Goal: Task Accomplishment & Management: Check status

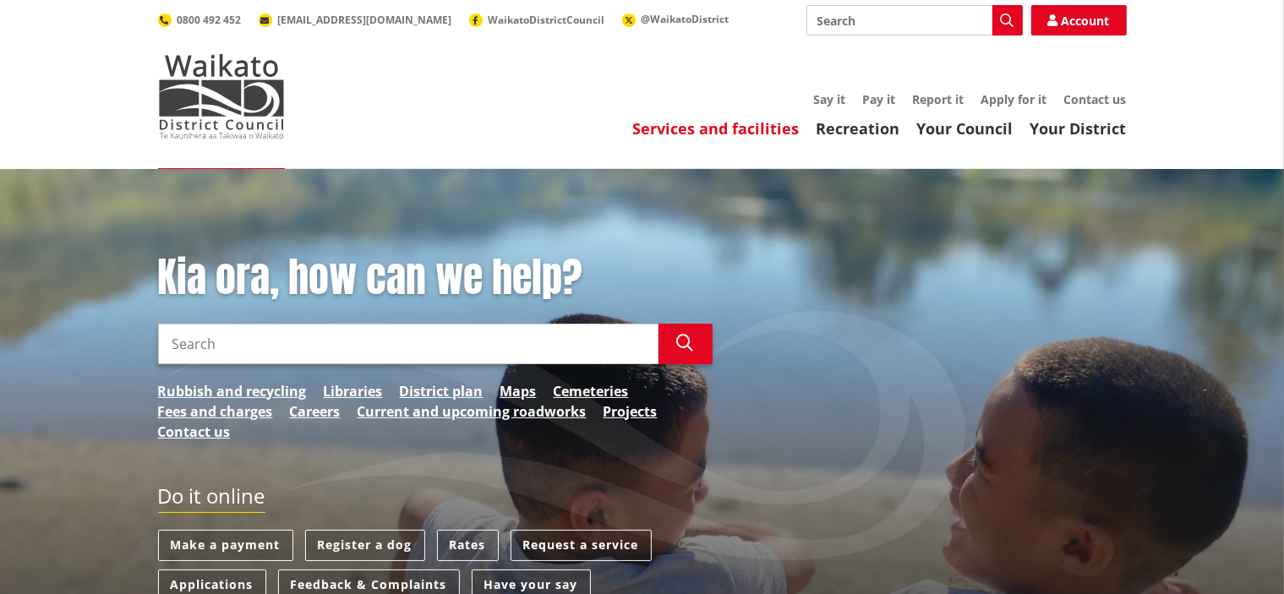
click at [664, 124] on link "Services and facilities" at bounding box center [716, 128] width 166 height 20
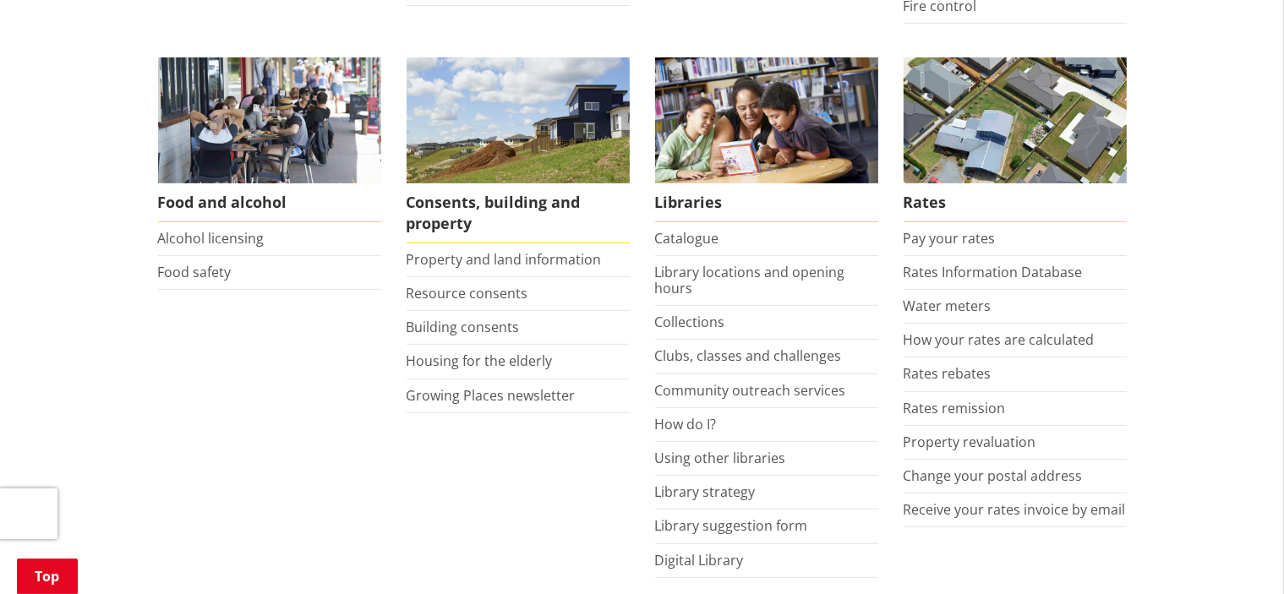
scroll to position [654, 0]
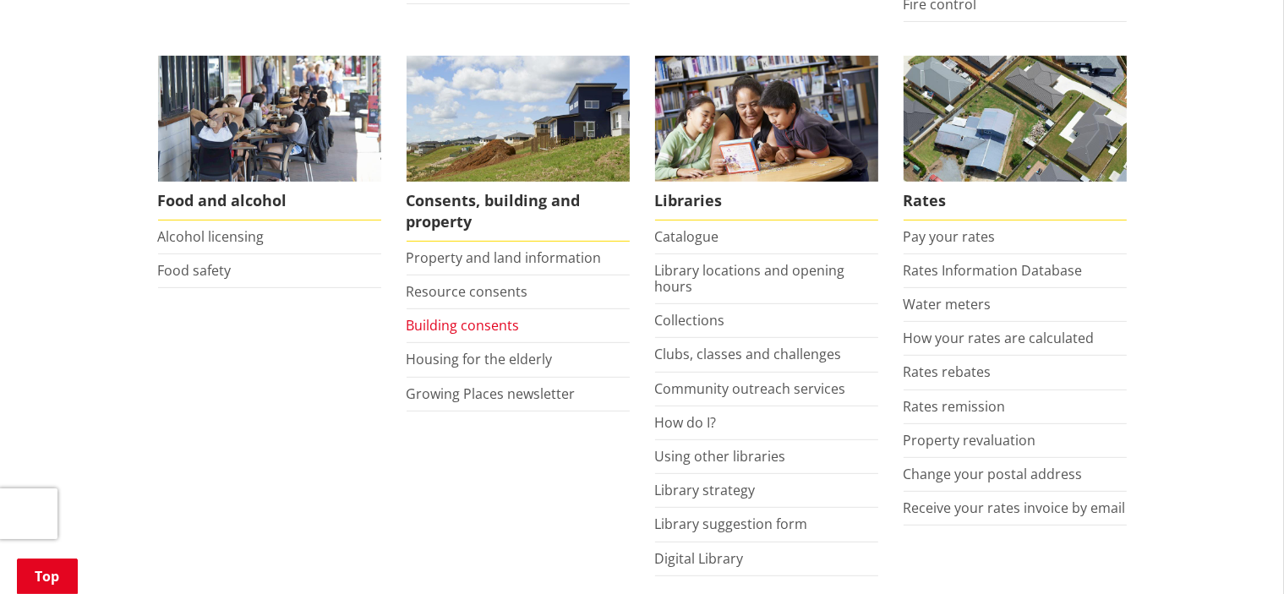
click at [472, 331] on link "Building consents" at bounding box center [462, 325] width 113 height 19
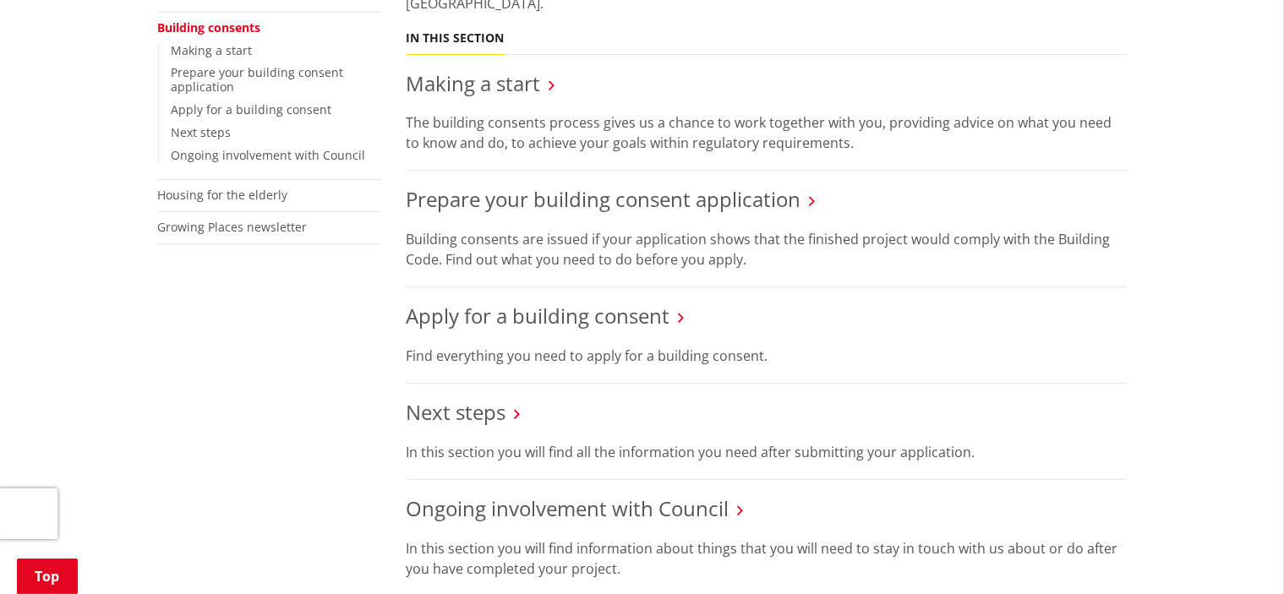
scroll to position [560, 0]
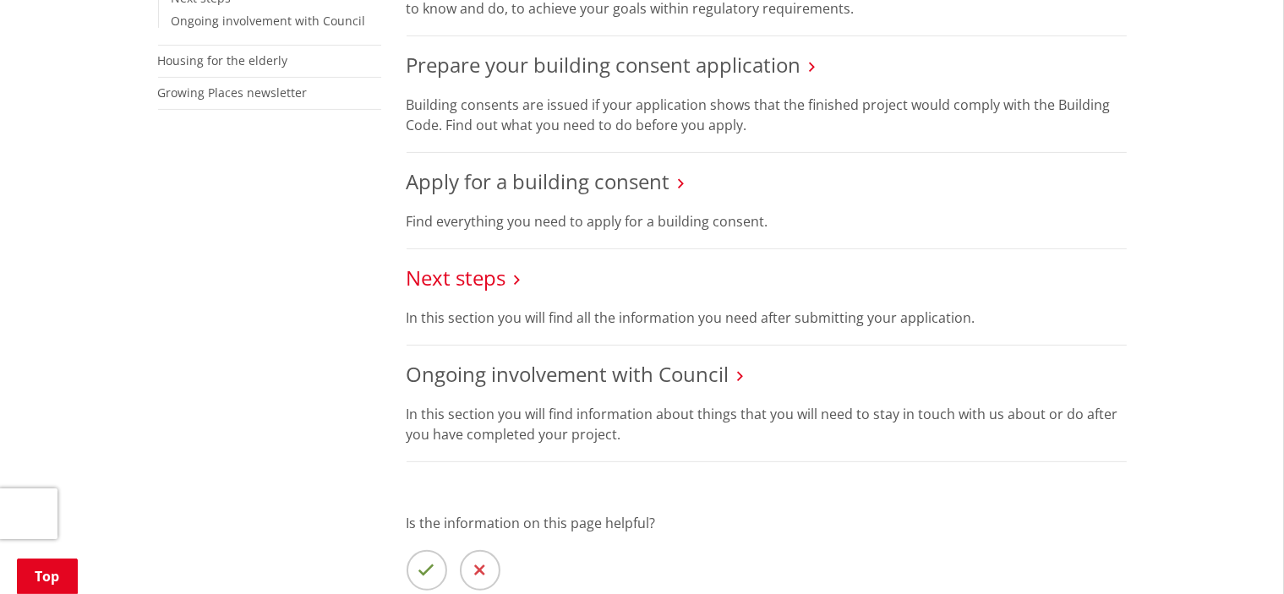
click at [501, 280] on link "Next steps" at bounding box center [456, 278] width 100 height 28
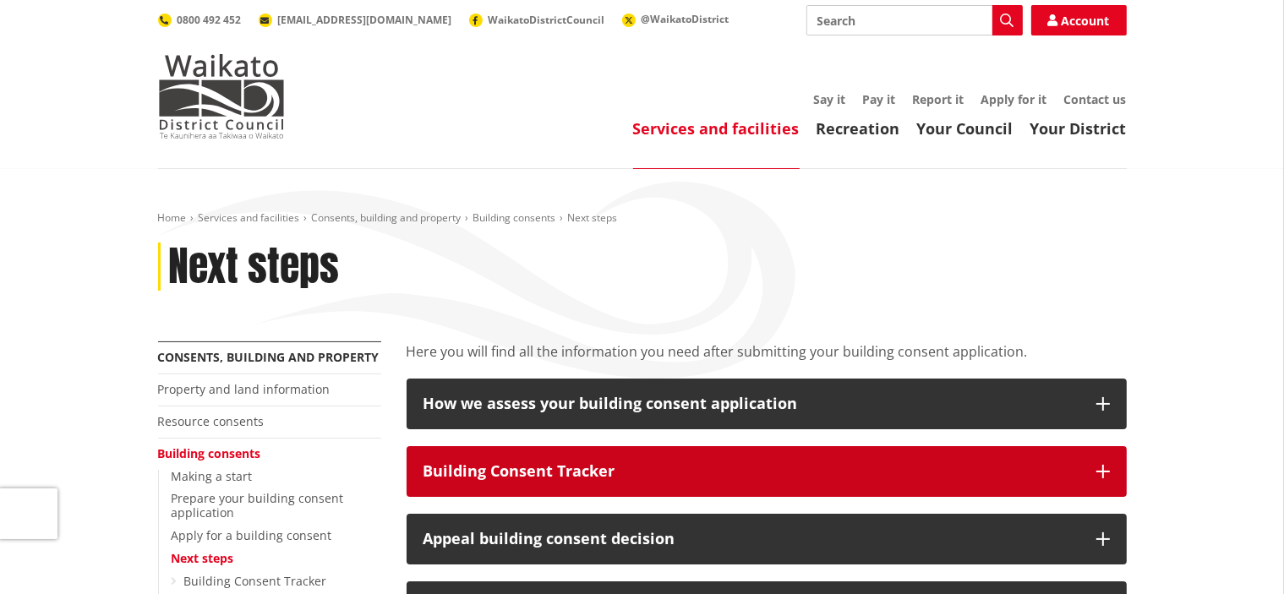
click at [590, 469] on div "Building Consent Tracker" at bounding box center [751, 471] width 656 height 17
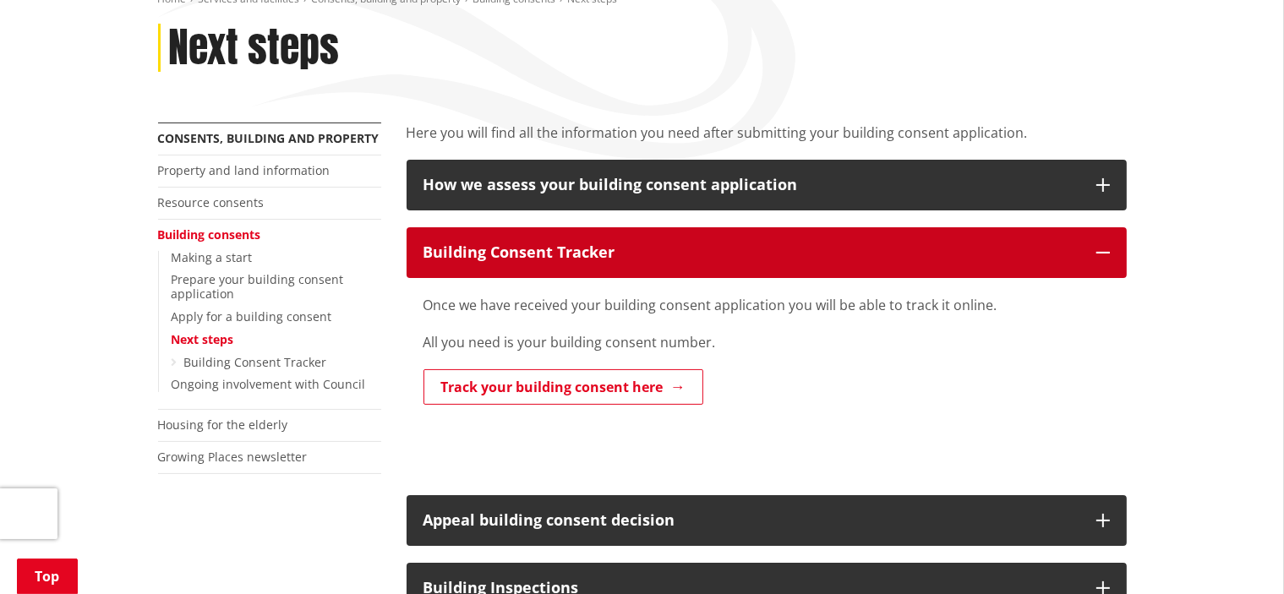
scroll to position [220, 0]
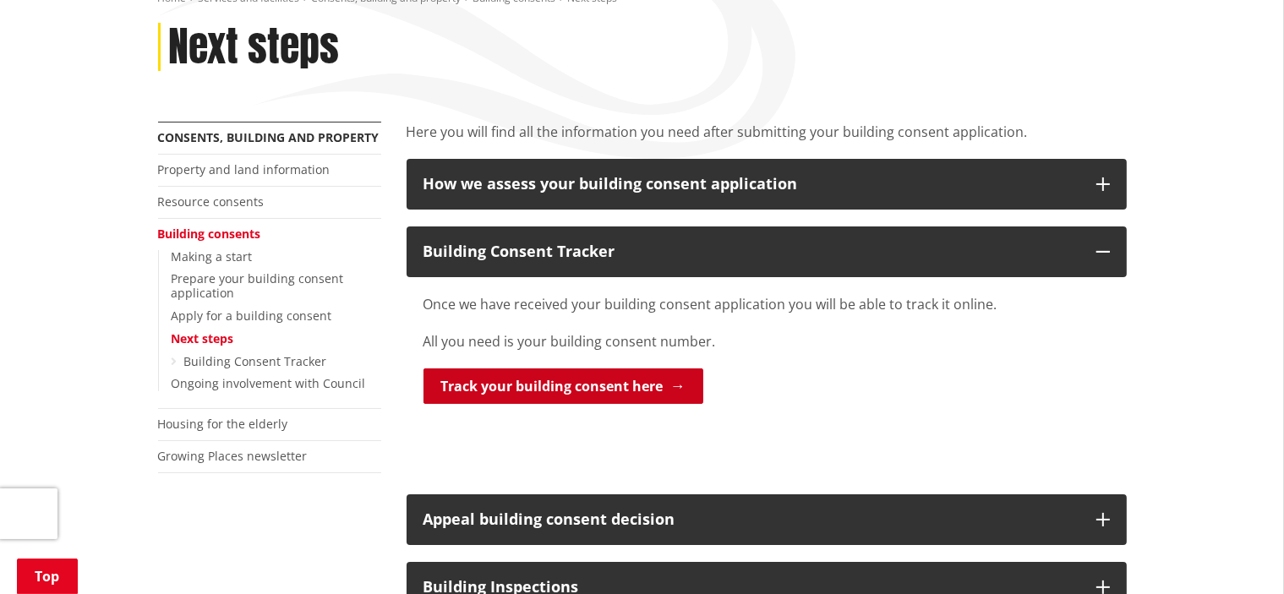
click at [561, 390] on link "Track your building consent here" at bounding box center [563, 385] width 280 height 35
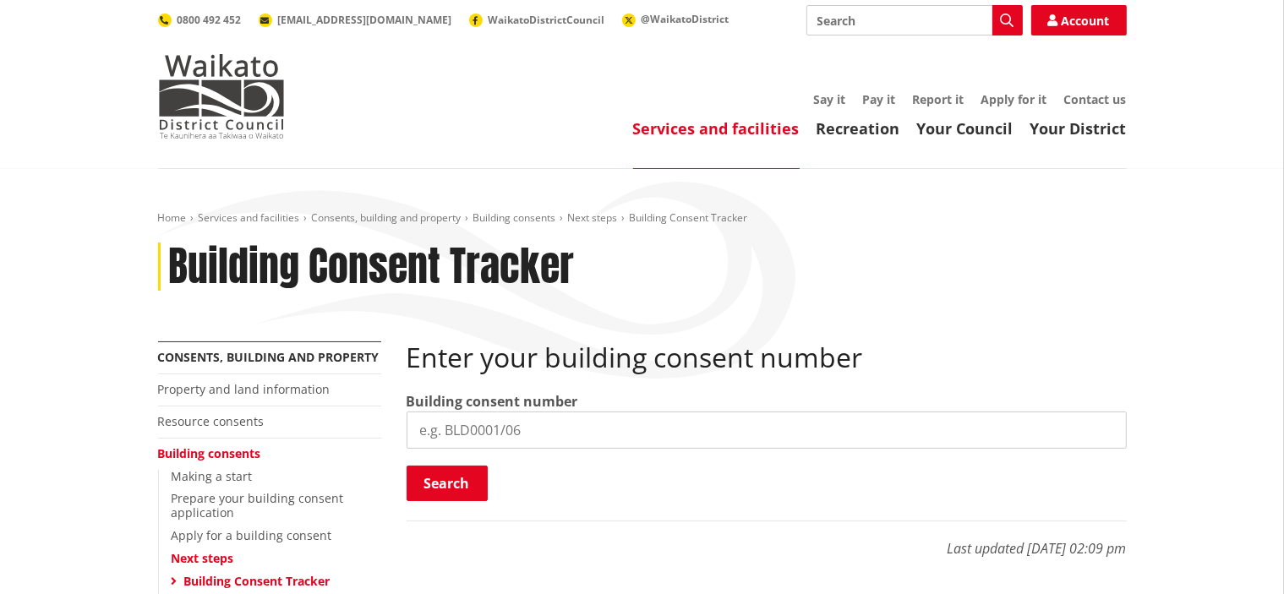
click at [564, 434] on input "search" at bounding box center [766, 430] width 720 height 37
type input "BLD0072/26"
click at [455, 485] on button "Search" at bounding box center [446, 483] width 81 height 35
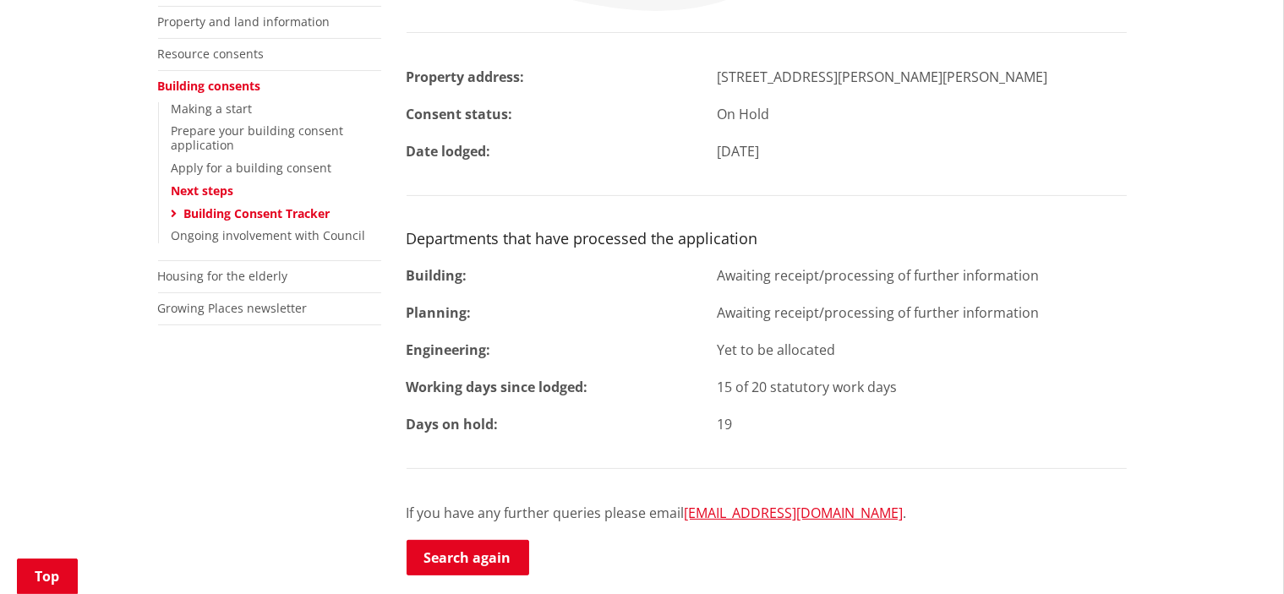
scroll to position [367, 0]
